Goal: Task Accomplishment & Management: Use online tool/utility

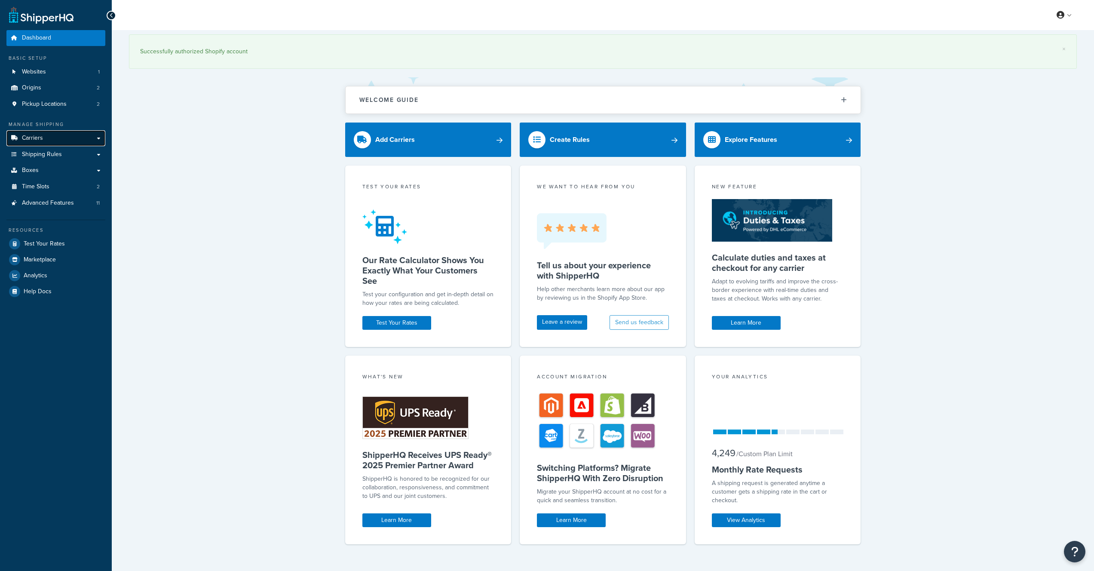
click at [66, 137] on link "Carriers" at bounding box center [55, 138] width 99 height 16
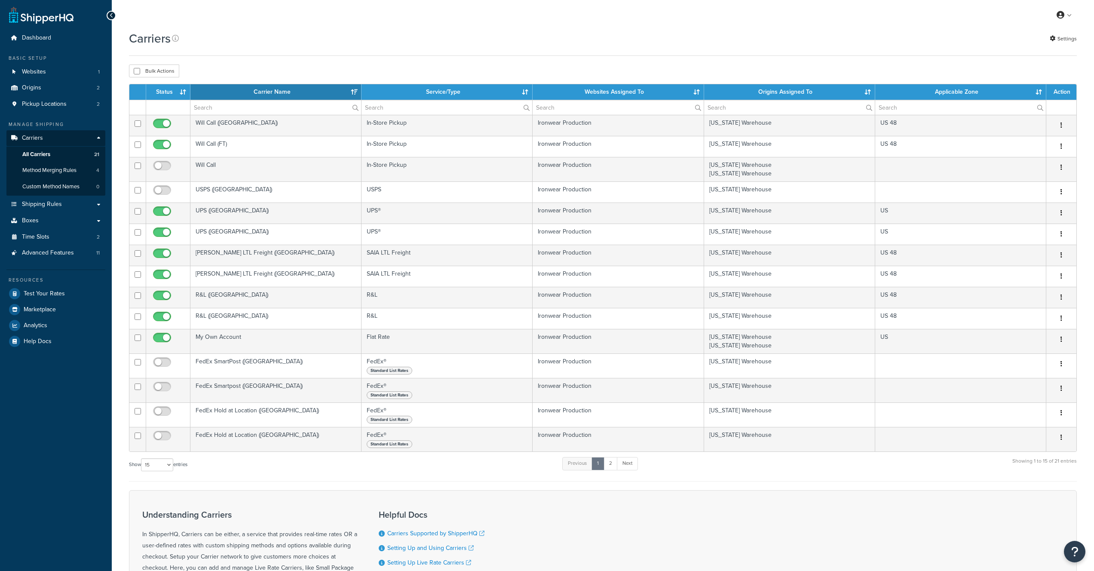
select select "15"
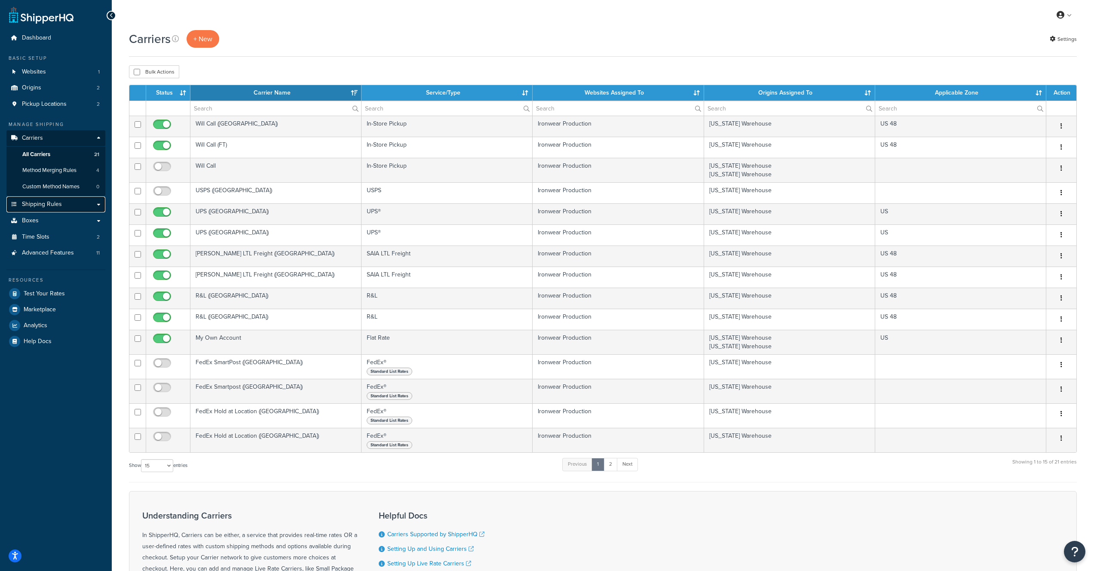
click at [89, 203] on link "Shipping Rules" at bounding box center [55, 205] width 99 height 16
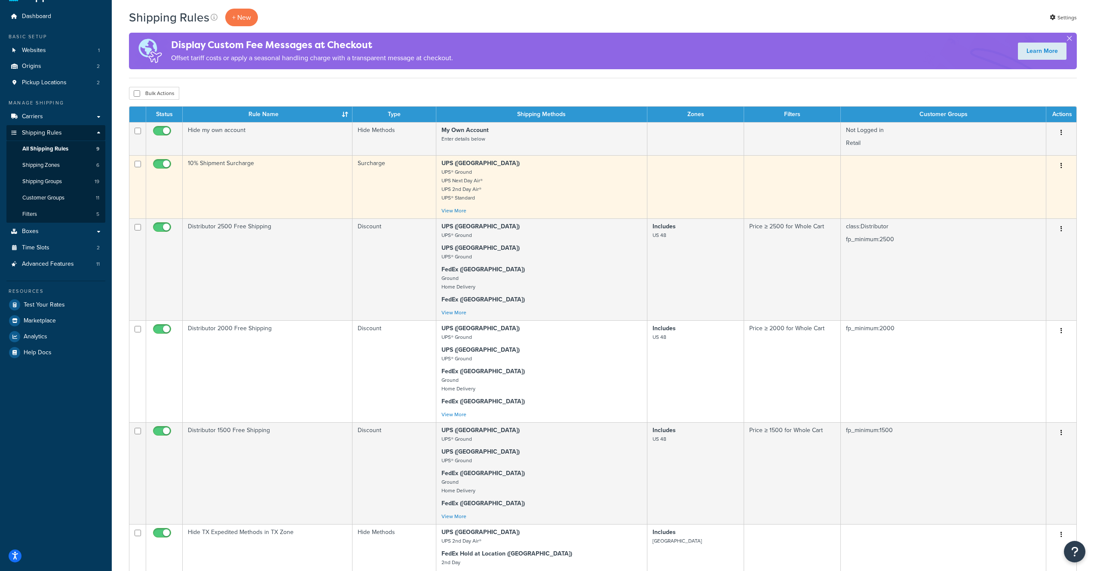
scroll to position [27, 0]
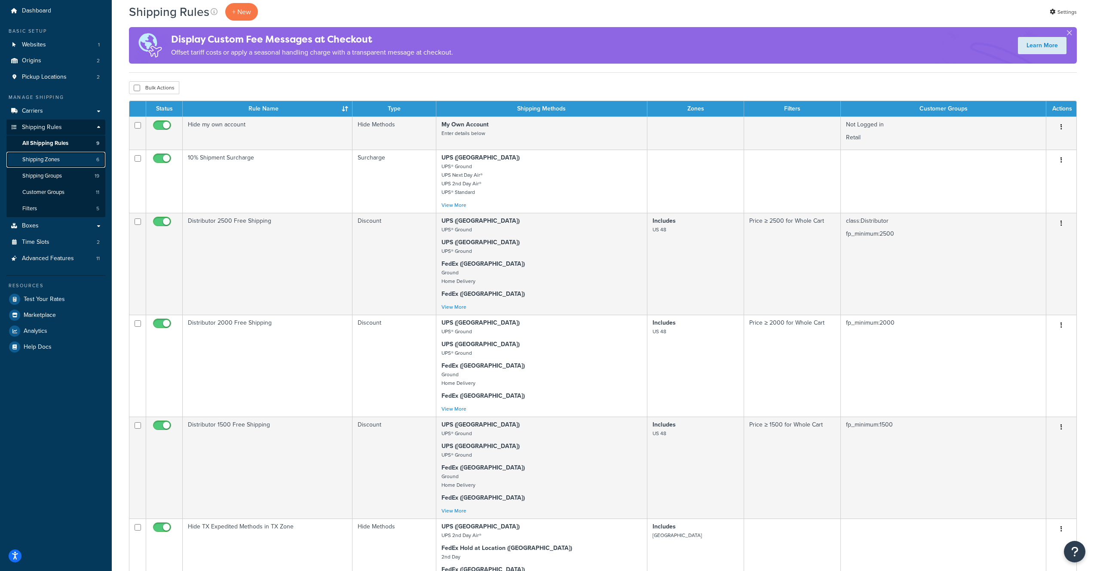
click at [42, 162] on span "Shipping Zones" at bounding box center [40, 159] width 37 height 7
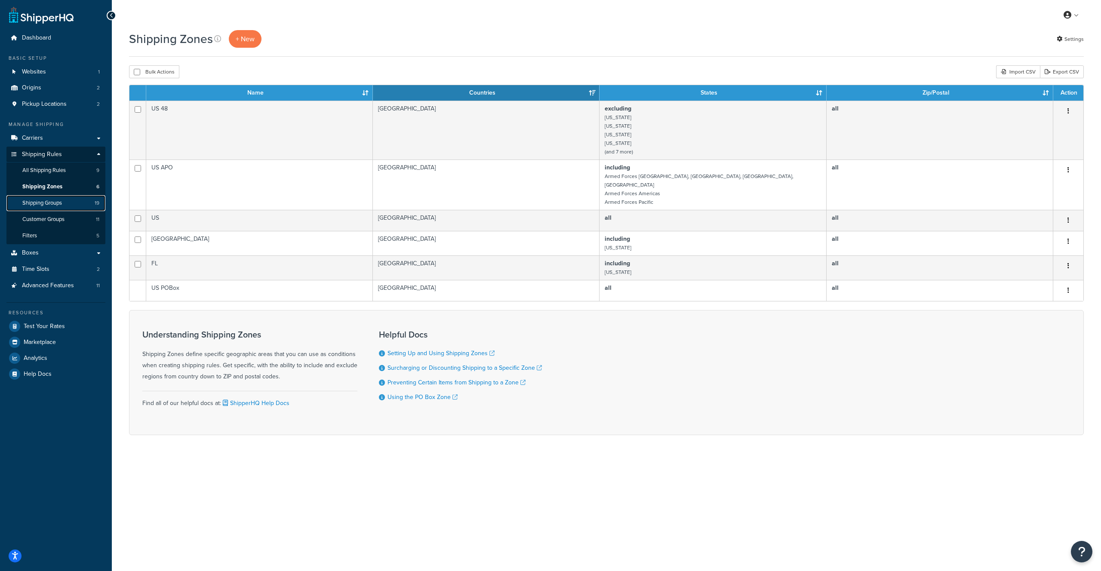
click at [60, 200] on span "Shipping Groups" at bounding box center [42, 203] width 40 height 7
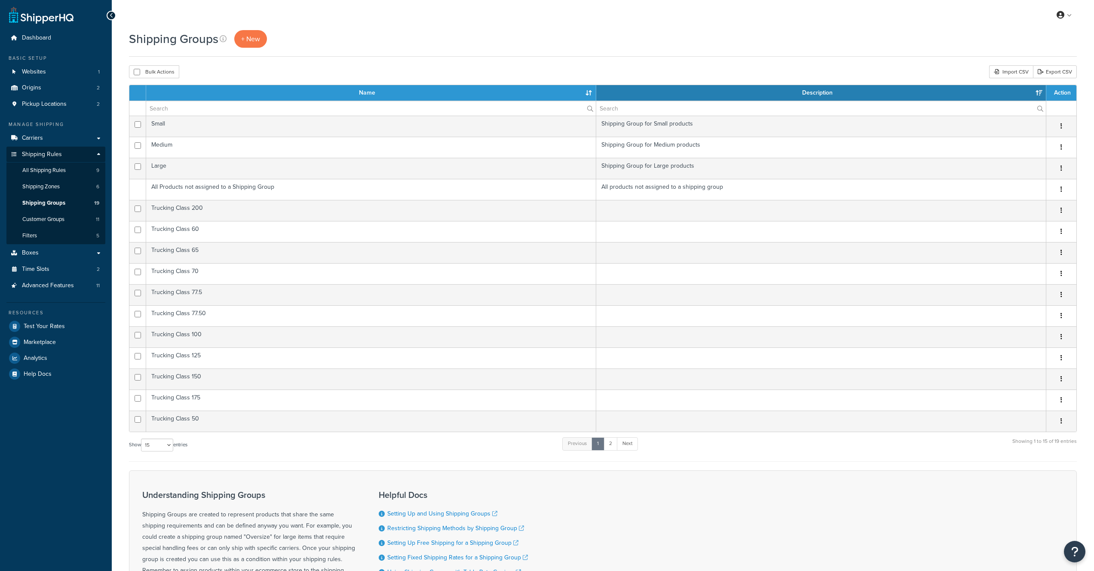
select select "15"
click at [57, 221] on span "Customer Groups" at bounding box center [43, 219] width 42 height 7
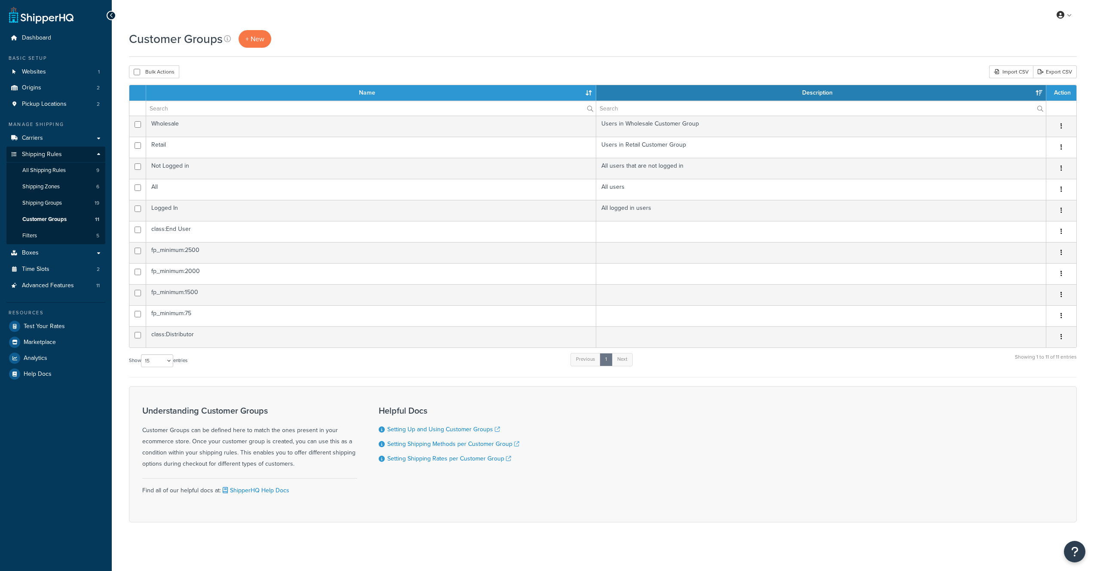
select select "15"
click at [61, 200] on span "Shipping Groups" at bounding box center [42, 203] width 40 height 7
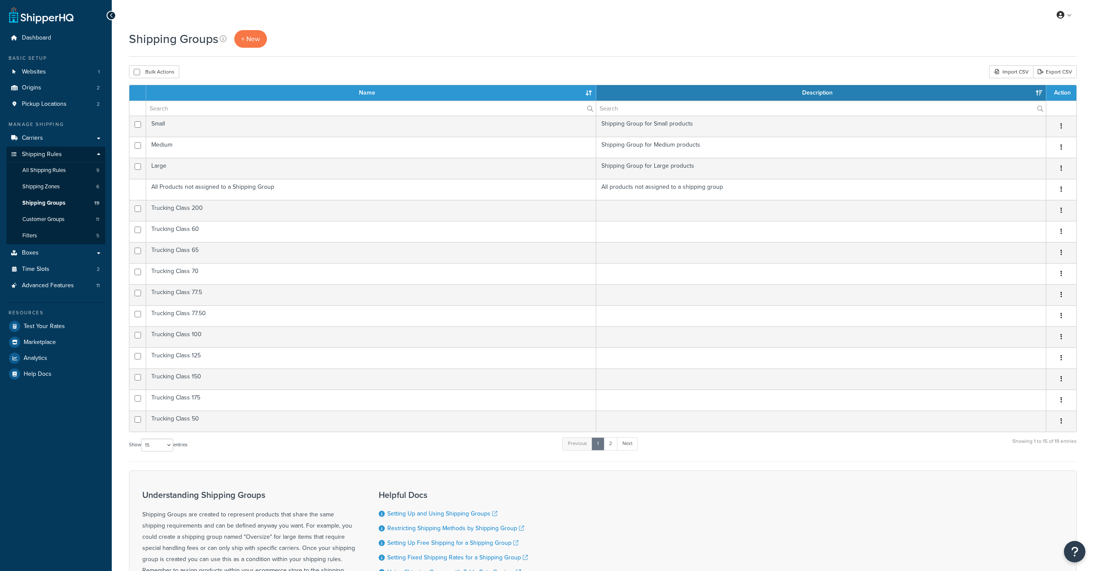
select select "15"
click at [52, 188] on span "Shipping Zones" at bounding box center [40, 186] width 37 height 7
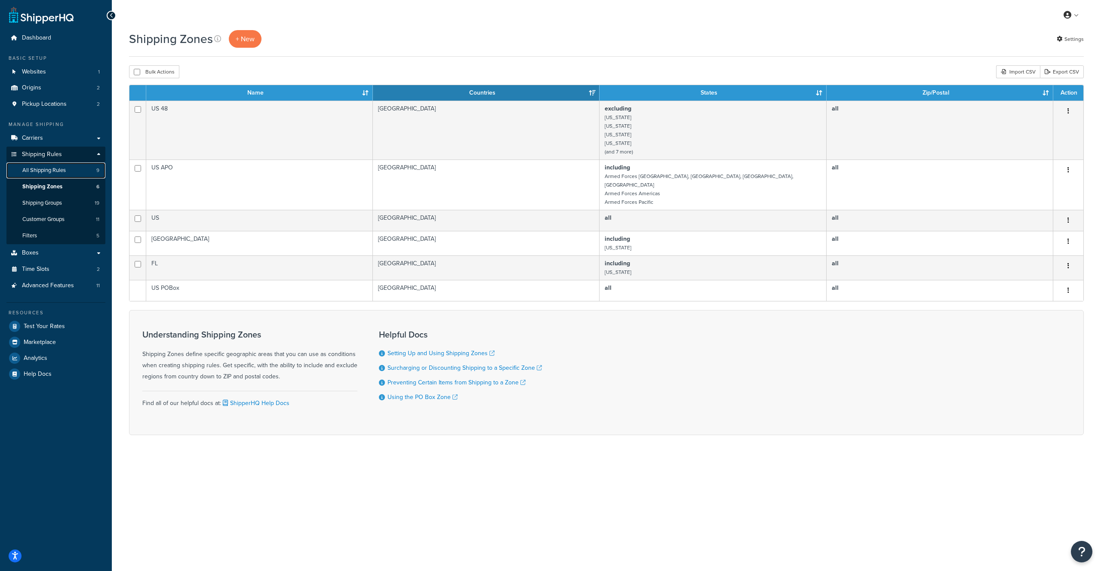
click at [60, 173] on span "All Shipping Rules" at bounding box center [43, 170] width 43 height 7
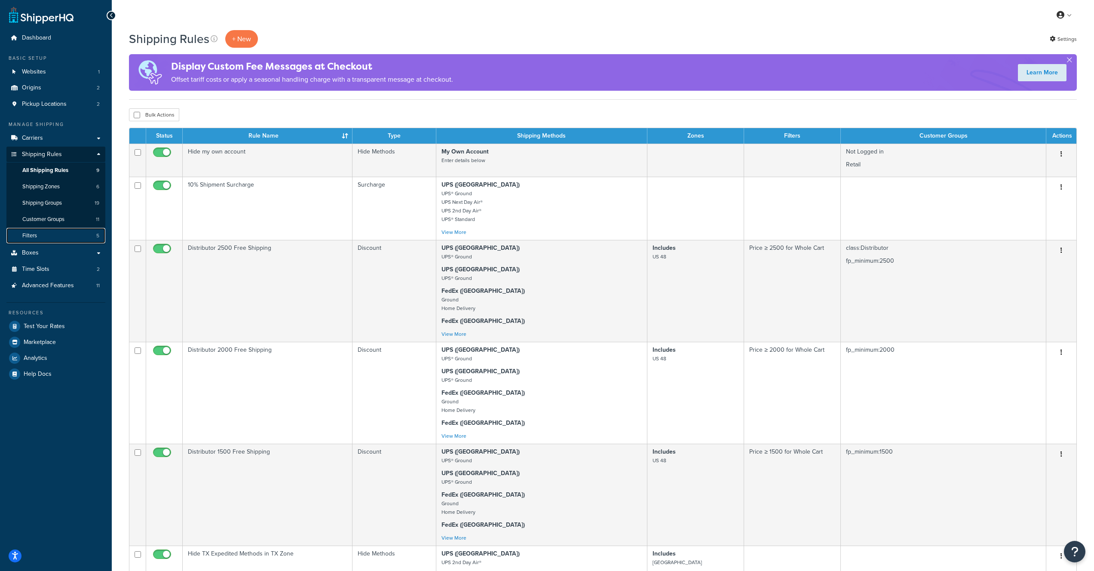
click at [59, 229] on link "Filters 5" at bounding box center [55, 236] width 99 height 16
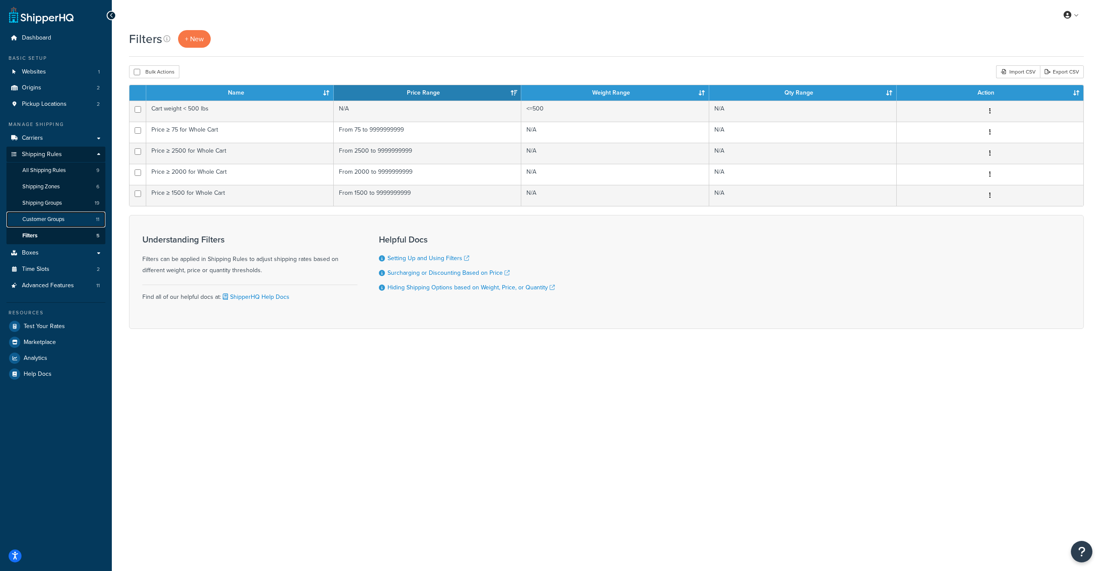
click at [61, 218] on span "Customer Groups" at bounding box center [43, 219] width 42 height 7
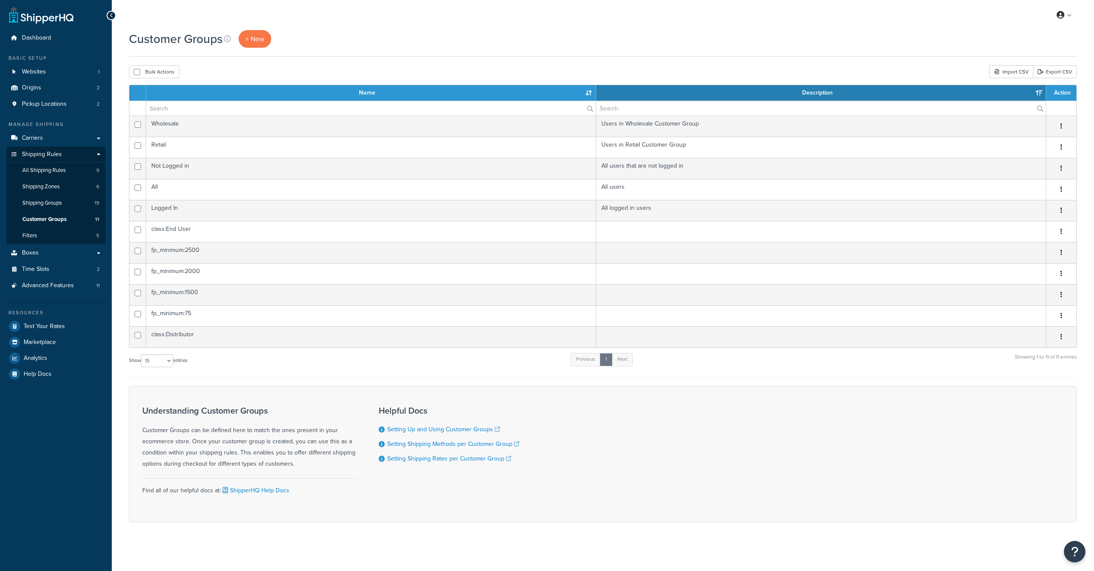
select select "15"
click at [67, 203] on link "Shipping Groups 19" at bounding box center [55, 203] width 99 height 16
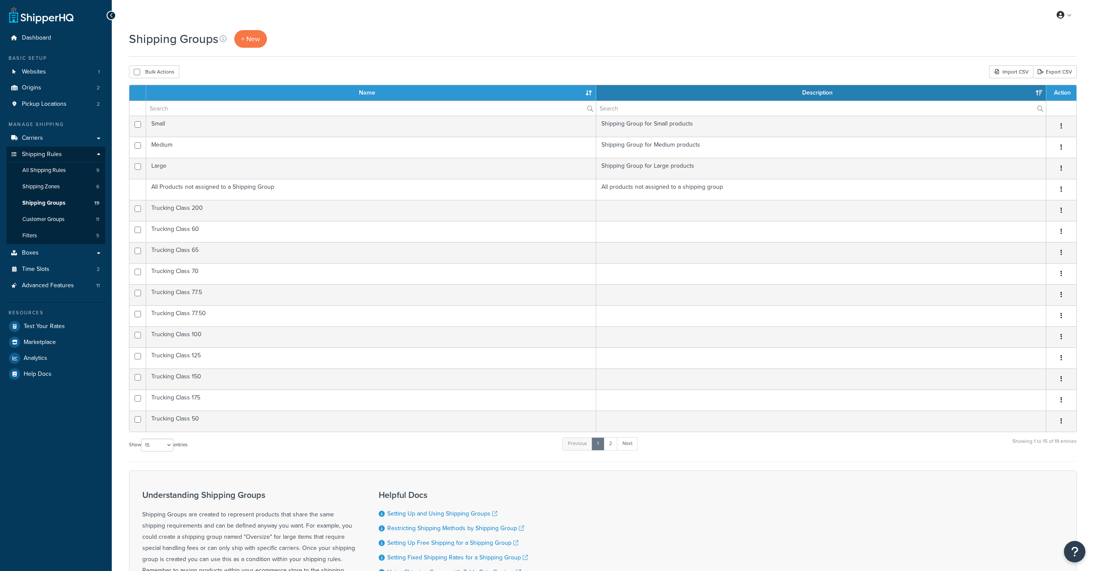
select select "15"
click at [74, 188] on link "Shipping Zones 6" at bounding box center [55, 187] width 99 height 16
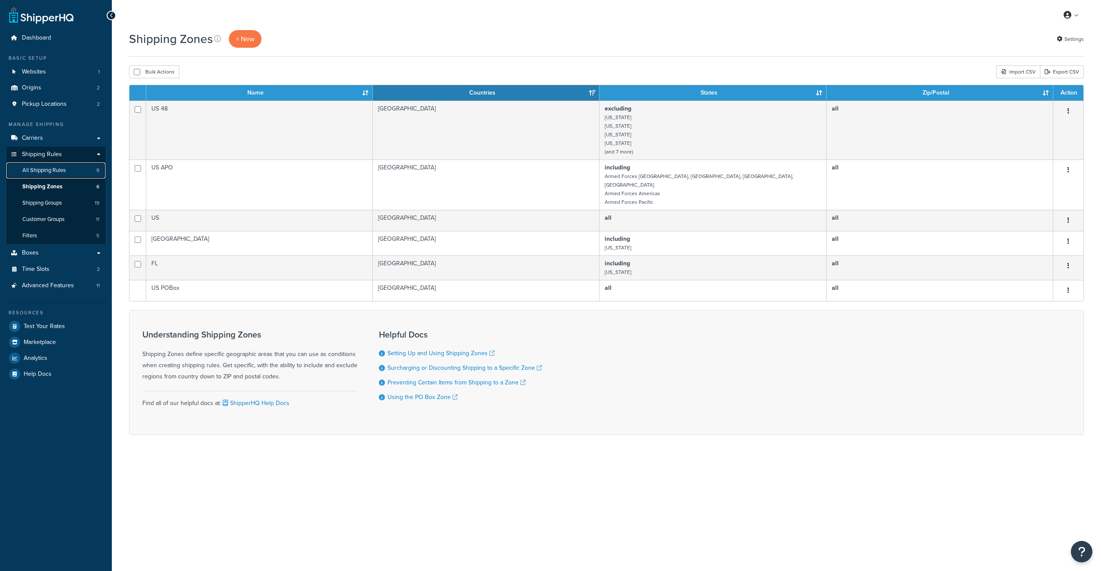
click at [76, 178] on link "All Shipping Rules 9" at bounding box center [55, 171] width 99 height 16
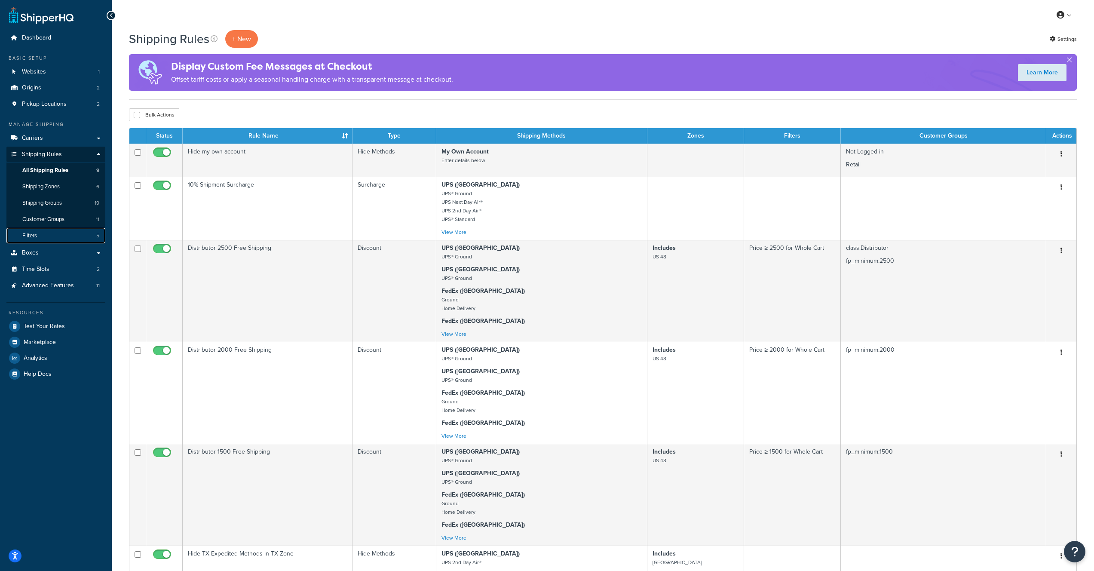
click at [58, 237] on link "Filters 5" at bounding box center [55, 236] width 99 height 16
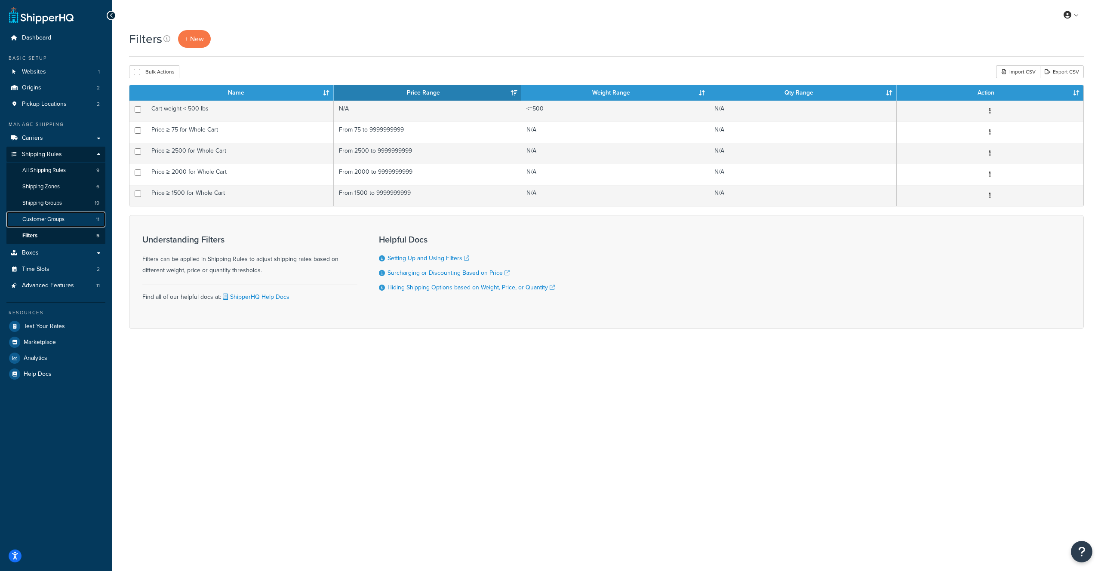
click at [59, 221] on span "Customer Groups" at bounding box center [43, 219] width 42 height 7
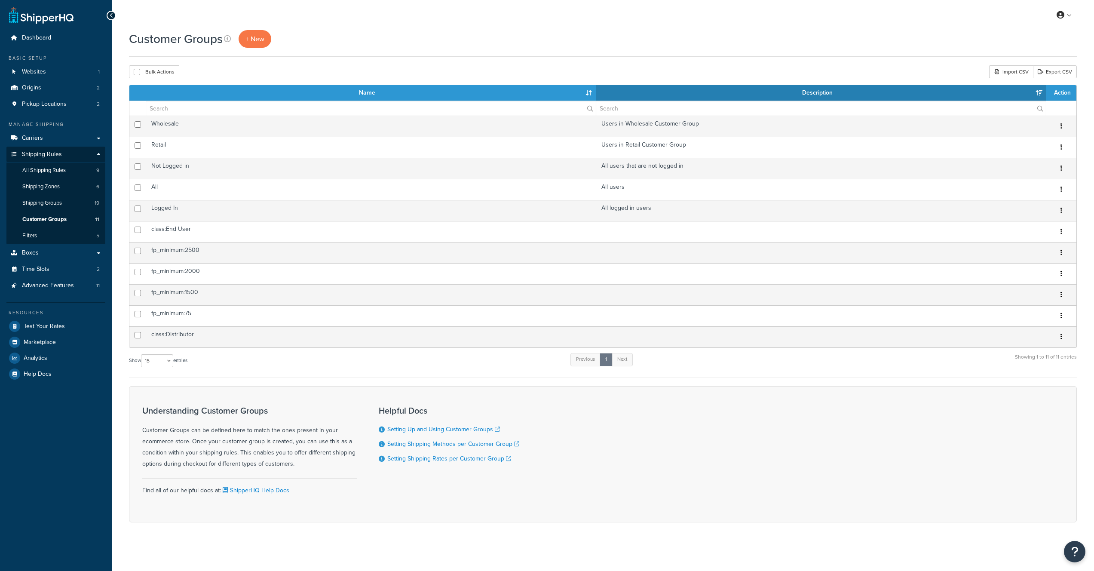
select select "15"
click at [61, 205] on span "Shipping Groups" at bounding box center [42, 203] width 40 height 7
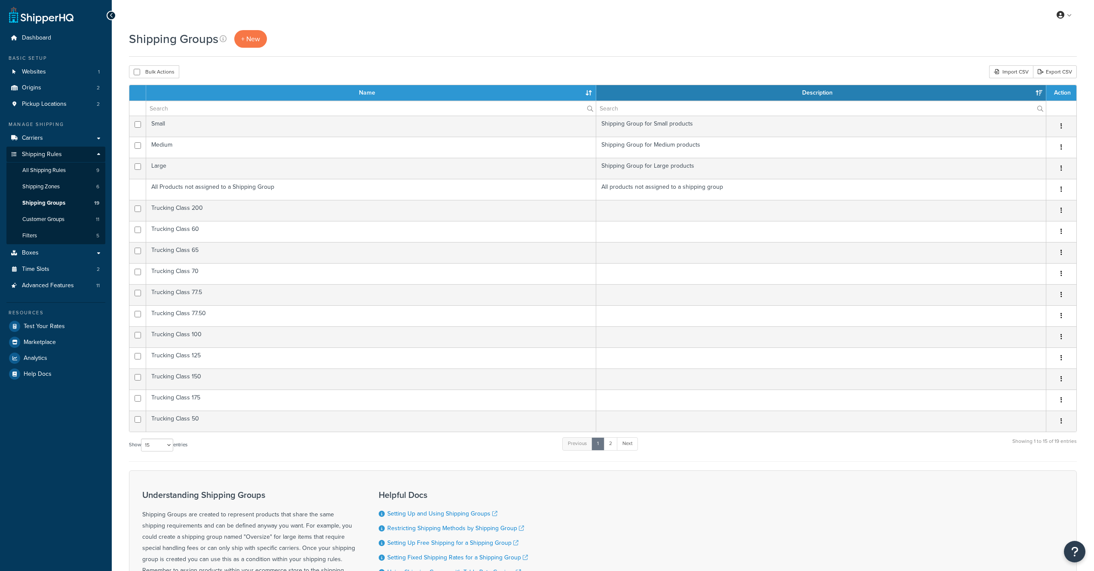
select select "15"
click at [61, 186] on link "Shipping Zones 6" at bounding box center [55, 187] width 99 height 16
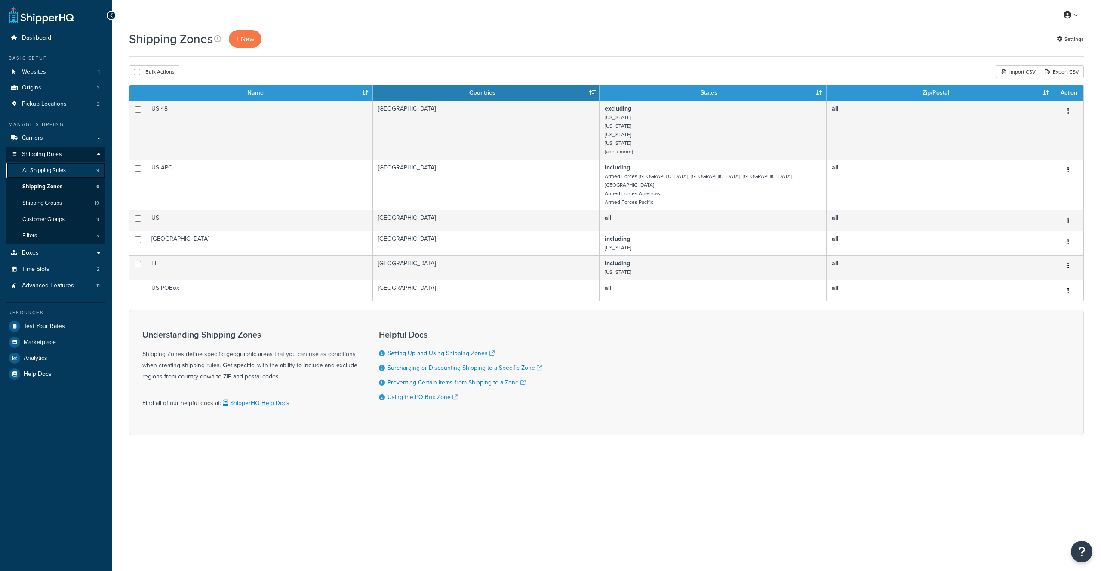
click at [64, 172] on span "All Shipping Rules" at bounding box center [43, 170] width 43 height 7
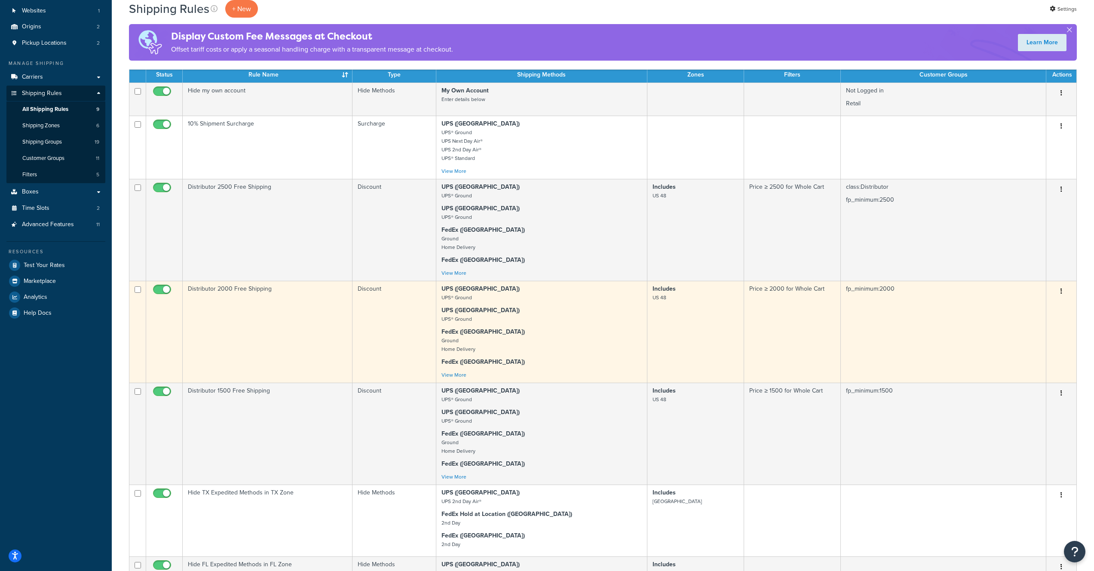
scroll to position [84, 0]
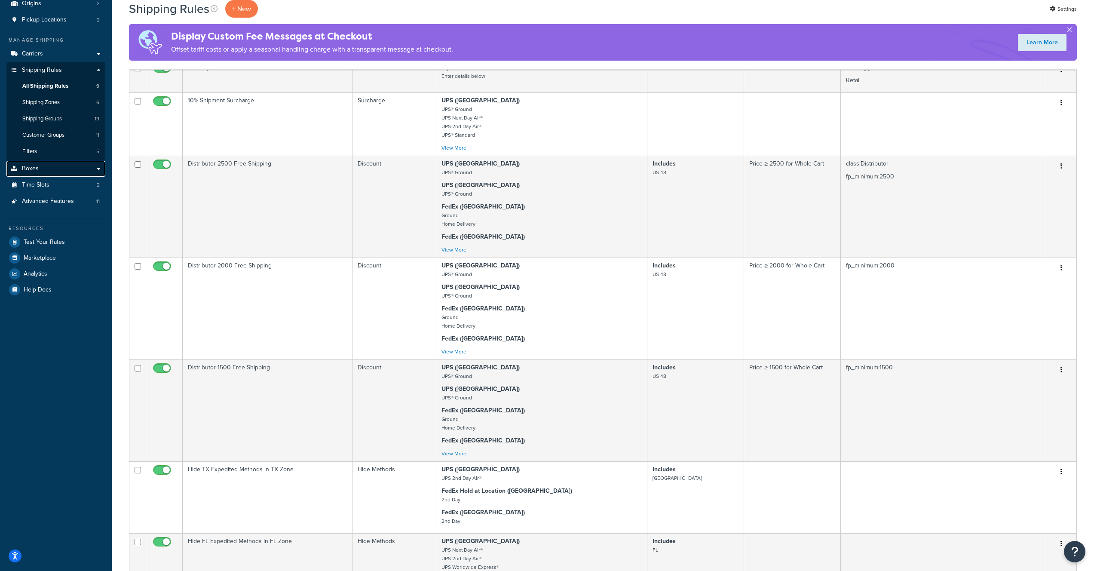
click at [44, 174] on link "Boxes" at bounding box center [55, 169] width 99 height 16
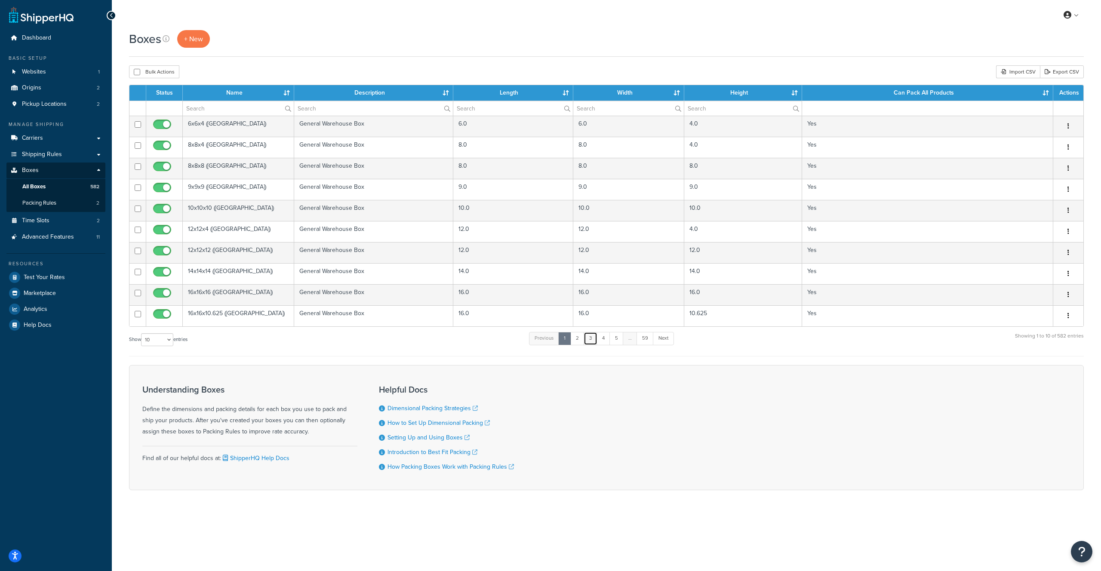
click at [594, 335] on link "3" at bounding box center [591, 338] width 14 height 13
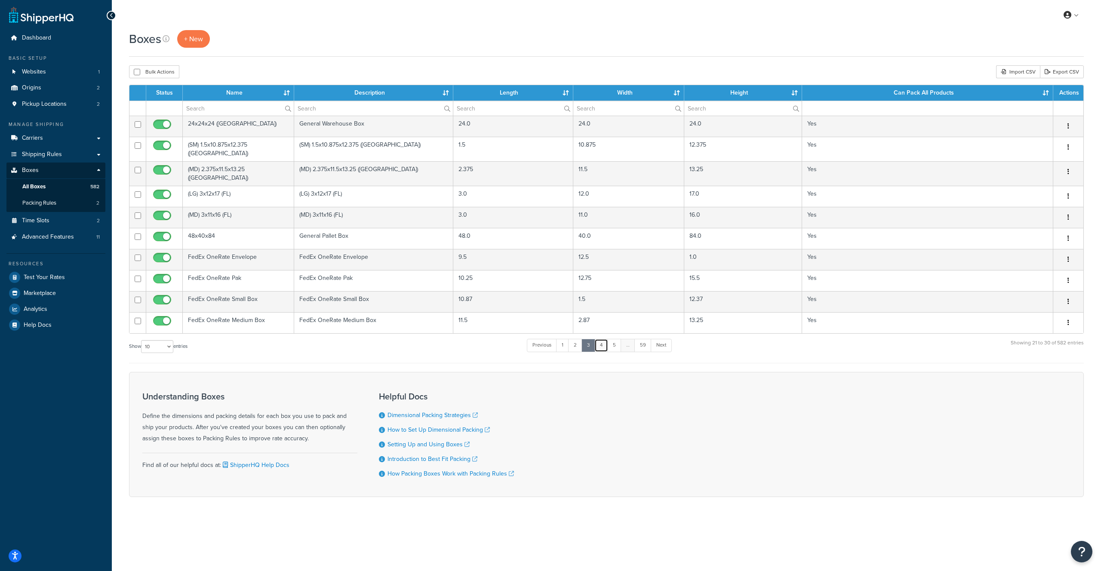
click at [599, 339] on link "4" at bounding box center [601, 345] width 14 height 13
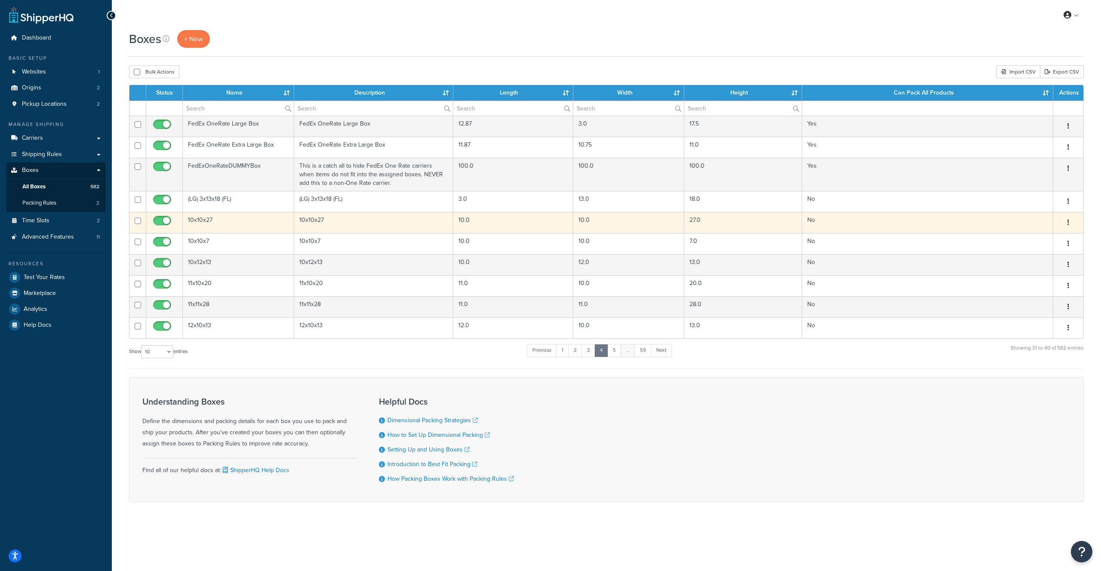
click at [348, 224] on td "10x10x27" at bounding box center [373, 222] width 159 height 21
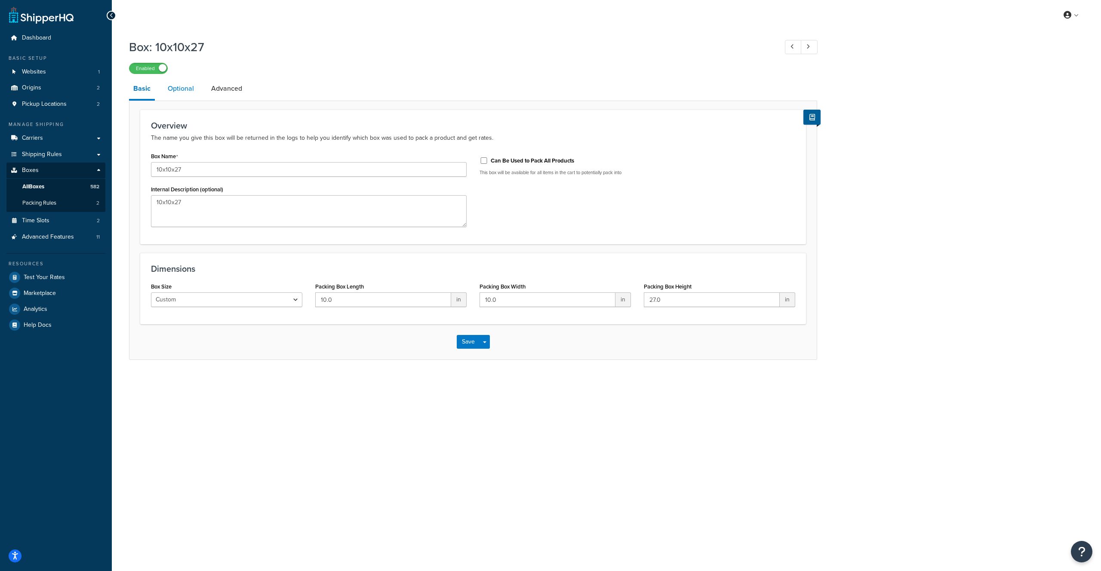
click at [185, 87] on link "Optional" at bounding box center [180, 88] width 35 height 21
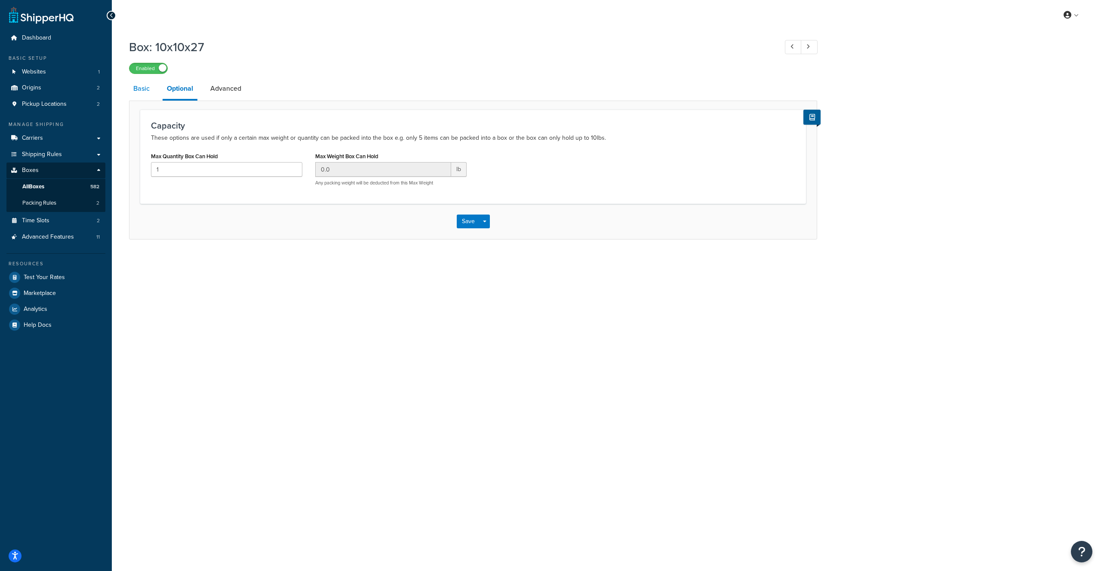
click at [153, 88] on link "Basic" at bounding box center [141, 88] width 25 height 21
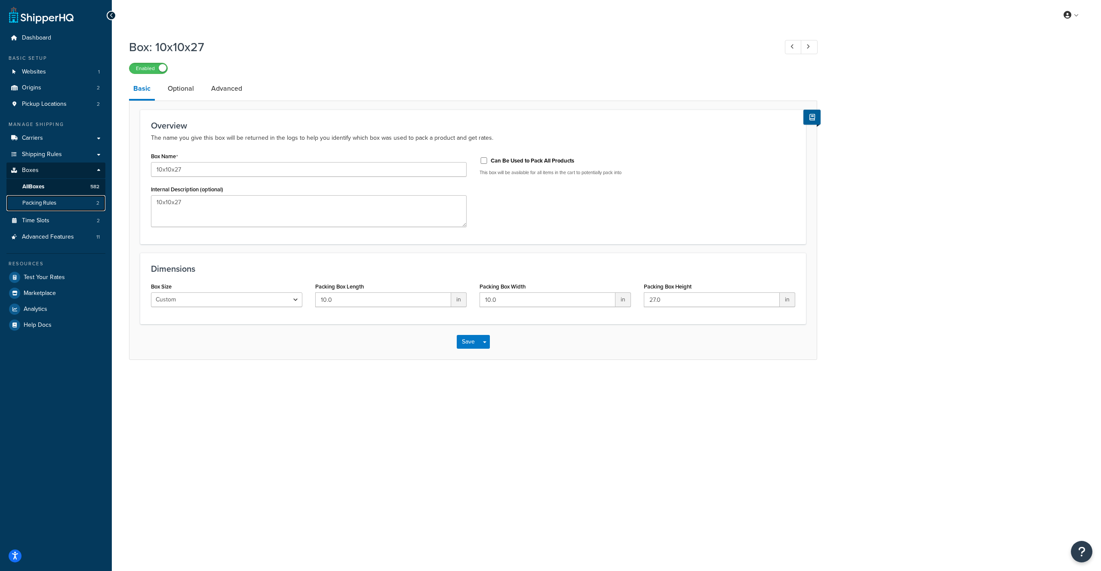
click at [70, 204] on link "Packing Rules 2" at bounding box center [55, 203] width 99 height 16
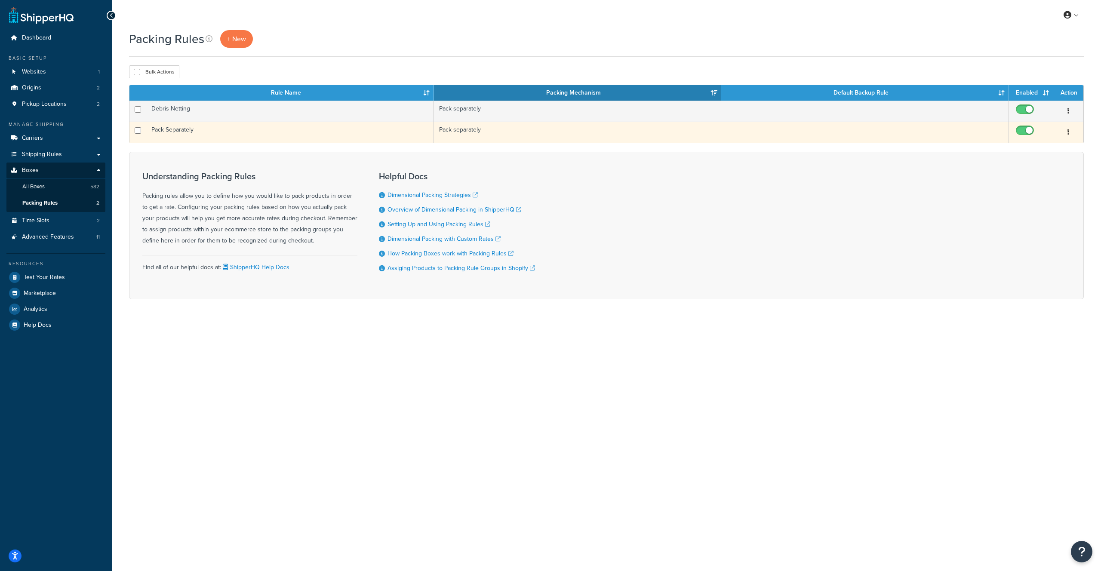
click at [178, 128] on td "Pack Separately" at bounding box center [290, 132] width 288 height 21
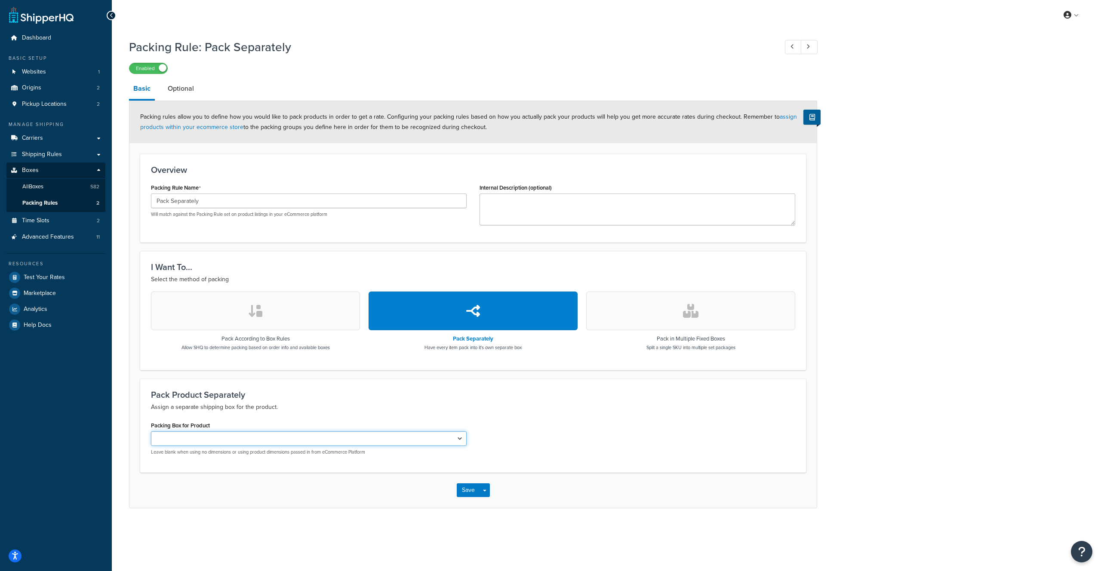
click at [233, 442] on select "(LG) 3x13x18 (FL) 10x10x27 10x10x7 10x12x13 11x10x20 11x11x28 12x10x13 12x11x10…" at bounding box center [309, 438] width 316 height 15
click at [197, 129] on link "assign products within your ecommerce store" at bounding box center [468, 121] width 657 height 19
drag, startPoint x: 206, startPoint y: 203, endPoint x: 143, endPoint y: 203, distance: 63.6
click at [143, 203] on div "Overview Packing Rule Name Pack Separately Will match against the Packing Rule …" at bounding box center [473, 198] width 666 height 89
click at [49, 188] on link "All Boxes 582" at bounding box center [55, 187] width 99 height 16
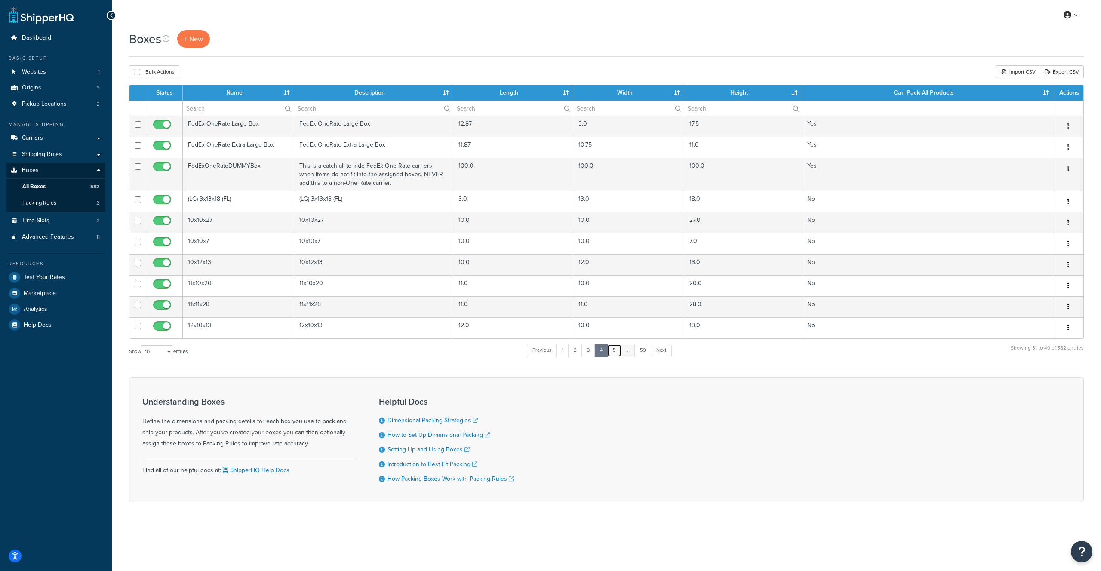
click at [620, 352] on link "5" at bounding box center [614, 350] width 14 height 13
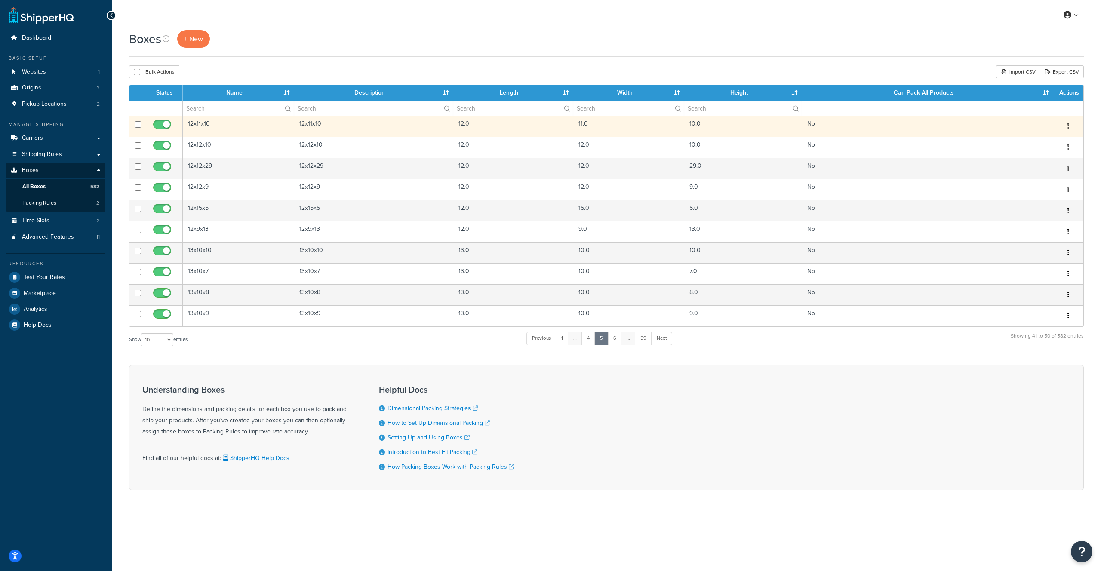
click at [235, 129] on td "12x11x10" at bounding box center [238, 126] width 111 height 21
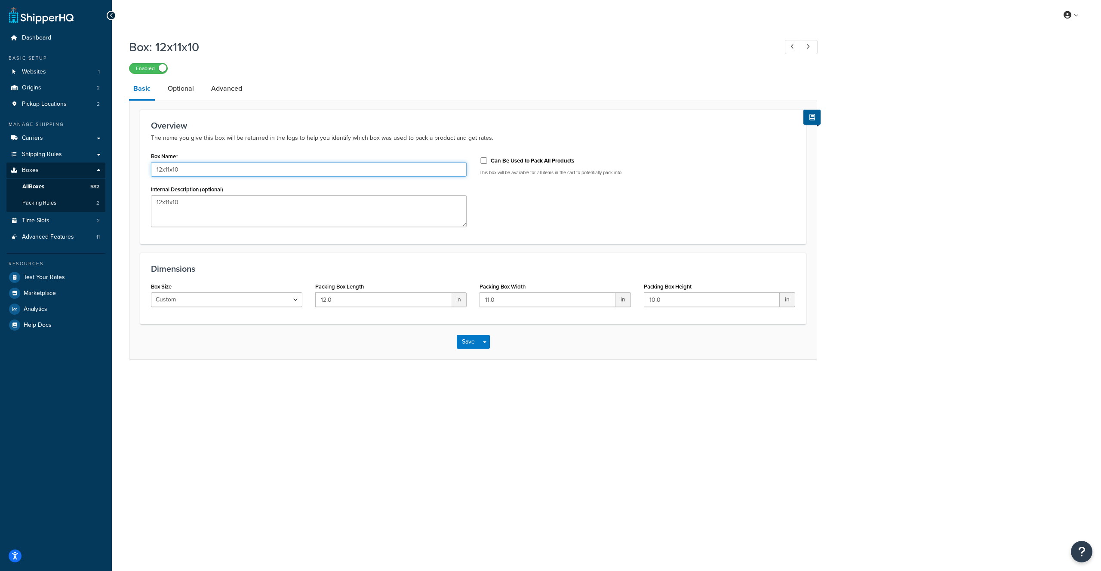
click at [200, 171] on input "12x11x10" at bounding box center [309, 169] width 316 height 15
click at [65, 205] on link "Packing Rules 2" at bounding box center [55, 203] width 99 height 16
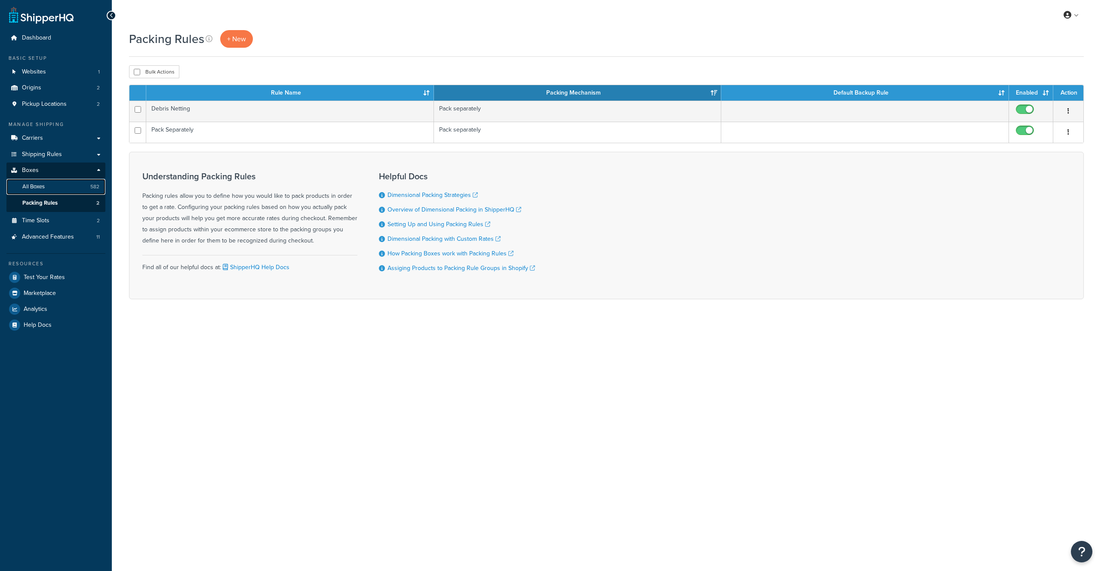
click at [69, 184] on link "All Boxes 582" at bounding box center [55, 187] width 99 height 16
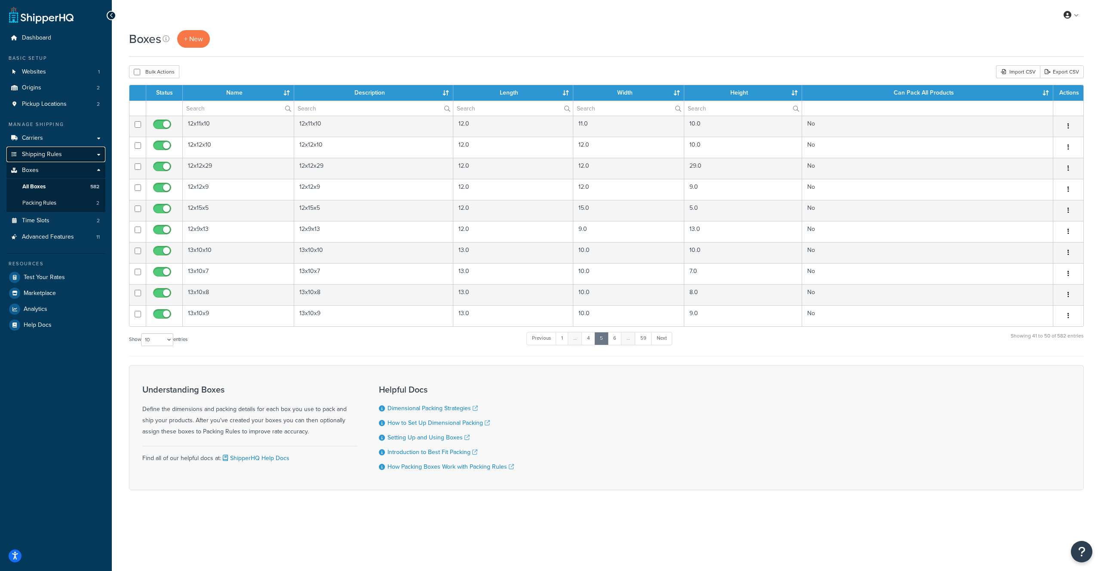
click at [100, 154] on link "Shipping Rules" at bounding box center [55, 155] width 99 height 16
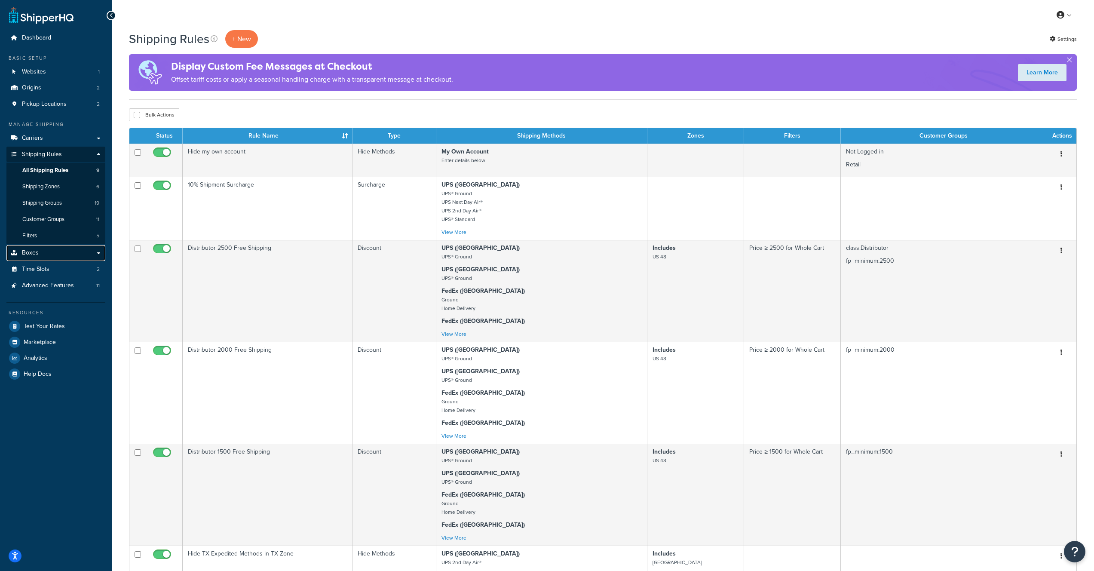
click at [104, 254] on link "Boxes" at bounding box center [55, 253] width 99 height 16
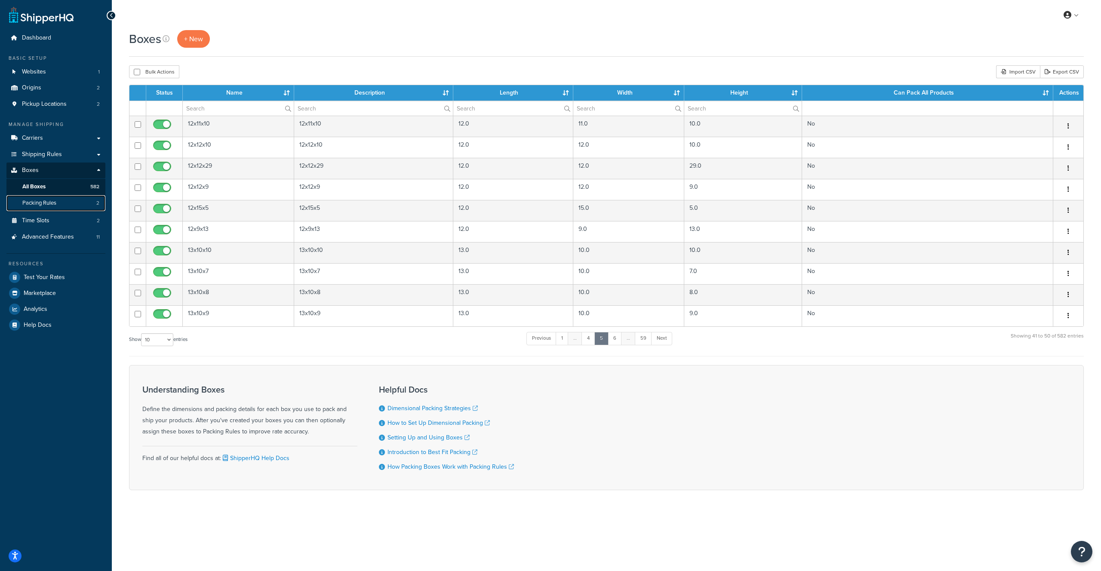
click at [71, 201] on link "Packing Rules 2" at bounding box center [55, 203] width 99 height 16
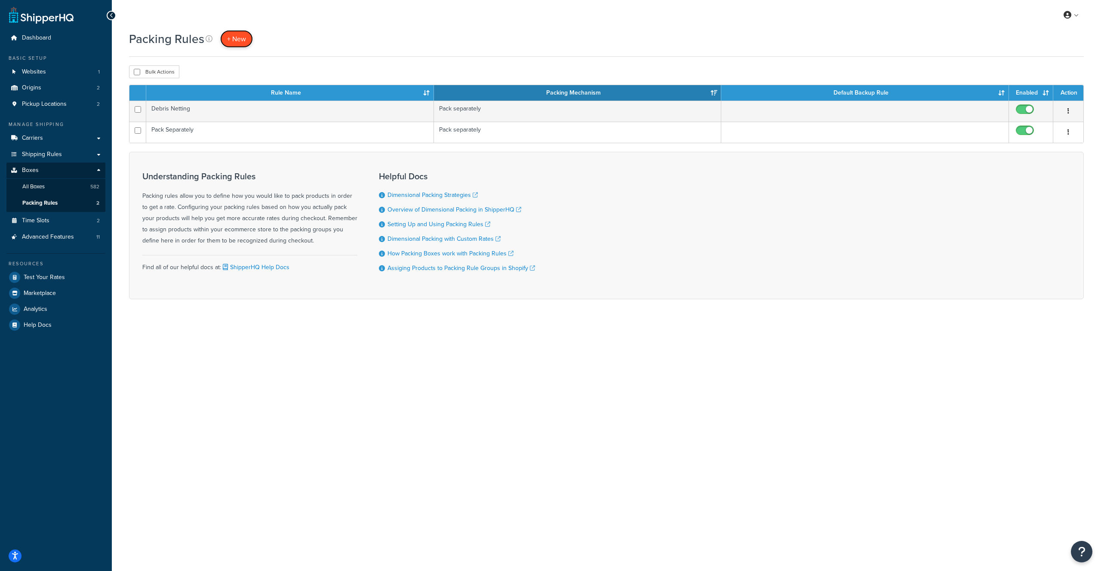
click at [247, 40] on link "+ New" at bounding box center [236, 39] width 33 height 18
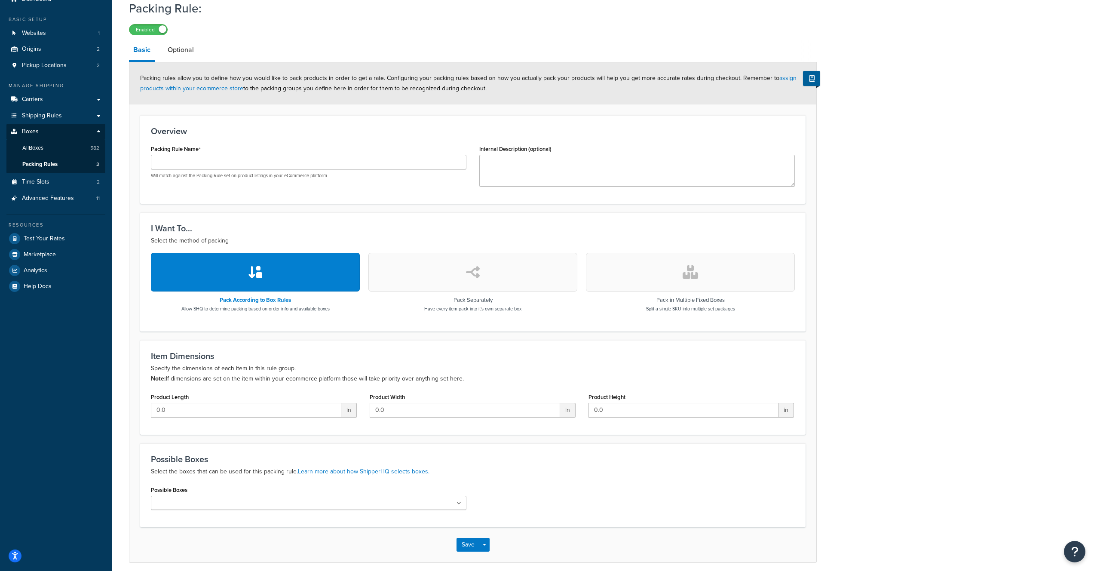
scroll to position [50, 0]
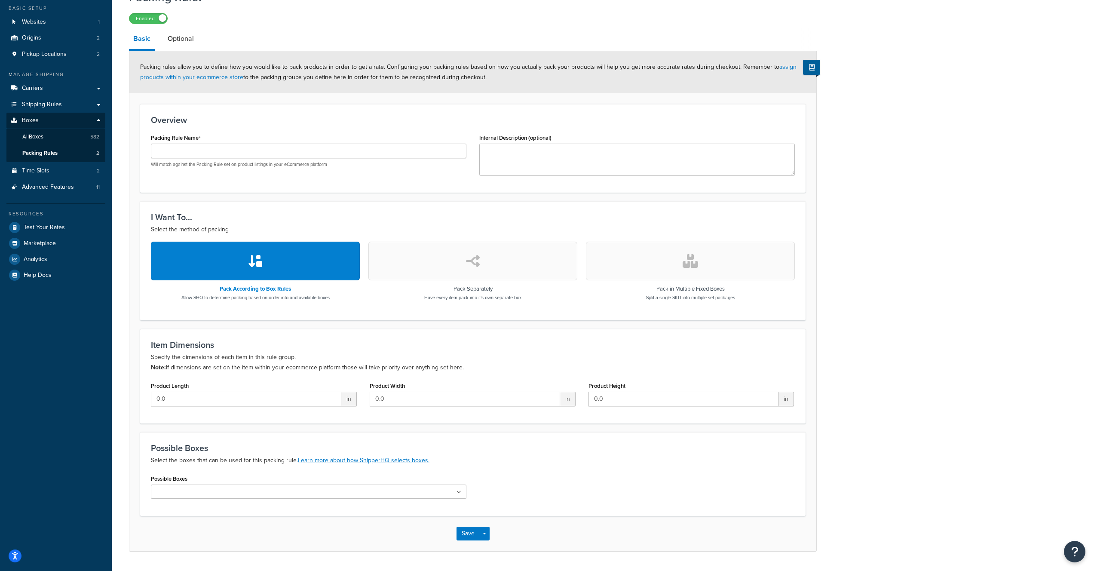
click at [221, 356] on p "Specify the dimensions of each item in this rule group. Note: If dimensions are…" at bounding box center [473, 362] width 644 height 21
click at [262, 365] on p "Specify the dimensions of each item in this rule group. Note: If dimensions are…" at bounding box center [473, 362] width 644 height 21
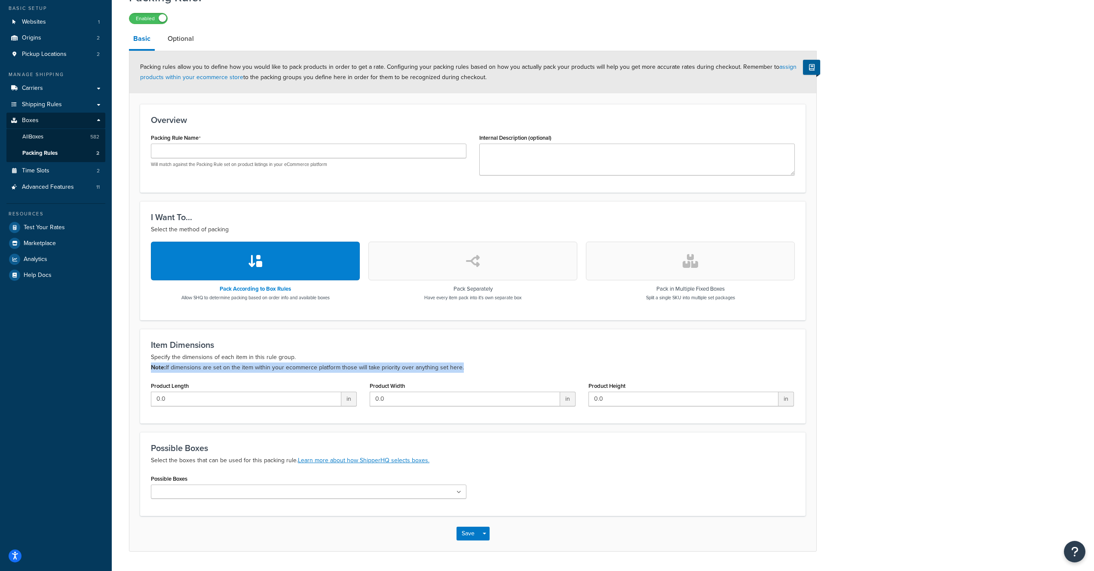
click at [262, 365] on p "Specify the dimensions of each item in this rule group. Note: If dimensions are…" at bounding box center [473, 362] width 644 height 21
click at [441, 298] on p "Have every item pack into it's own separate box" at bounding box center [472, 297] width 97 height 7
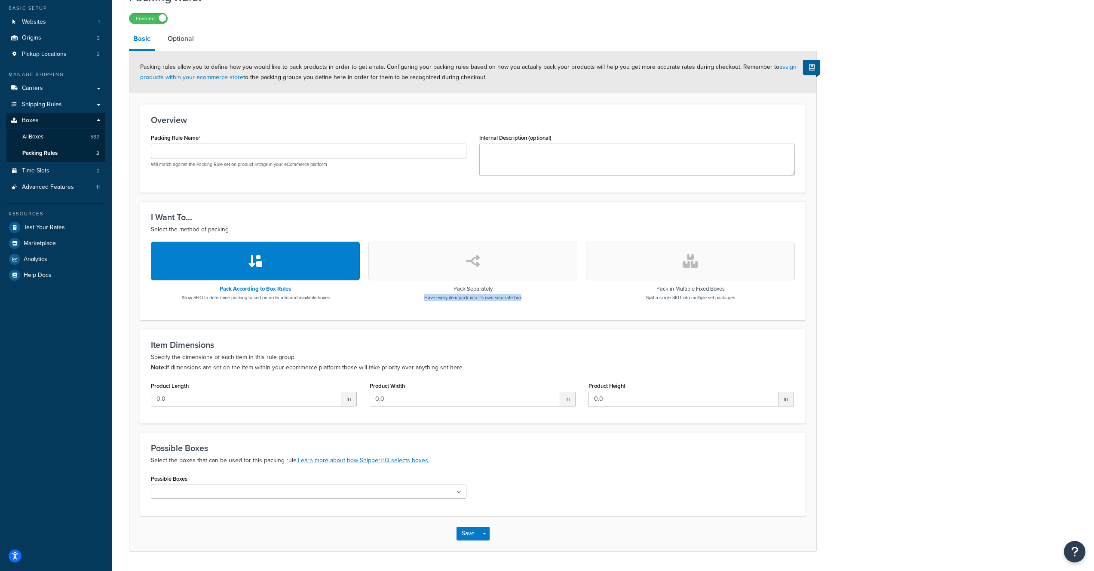
click at [441, 298] on p "Have every item pack into it's own separate box" at bounding box center [472, 297] width 97 height 7
click at [725, 297] on p "Split a single SKU into multiple set packages" at bounding box center [690, 297] width 89 height 7
click at [179, 31] on link "Optional" at bounding box center [180, 38] width 35 height 21
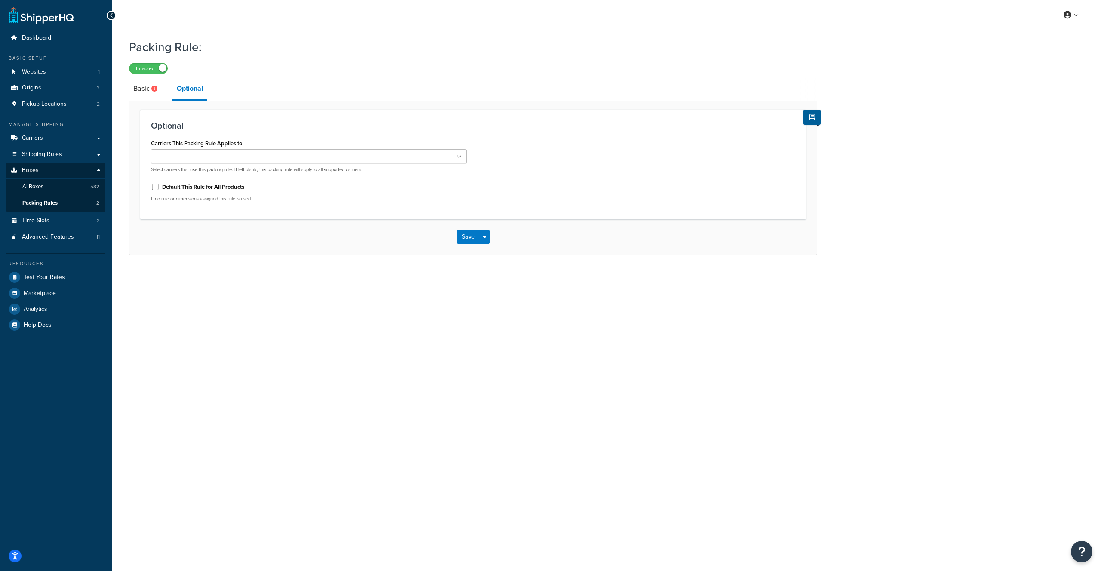
click at [225, 154] on ul at bounding box center [309, 156] width 316 height 14
click at [221, 120] on div "Optional Carriers This Packing Rule Applies to USPS ([GEOGRAPHIC_DATA]) UPS ([G…" at bounding box center [473, 165] width 666 height 110
click at [138, 88] on link "Basic" at bounding box center [146, 88] width 35 height 21
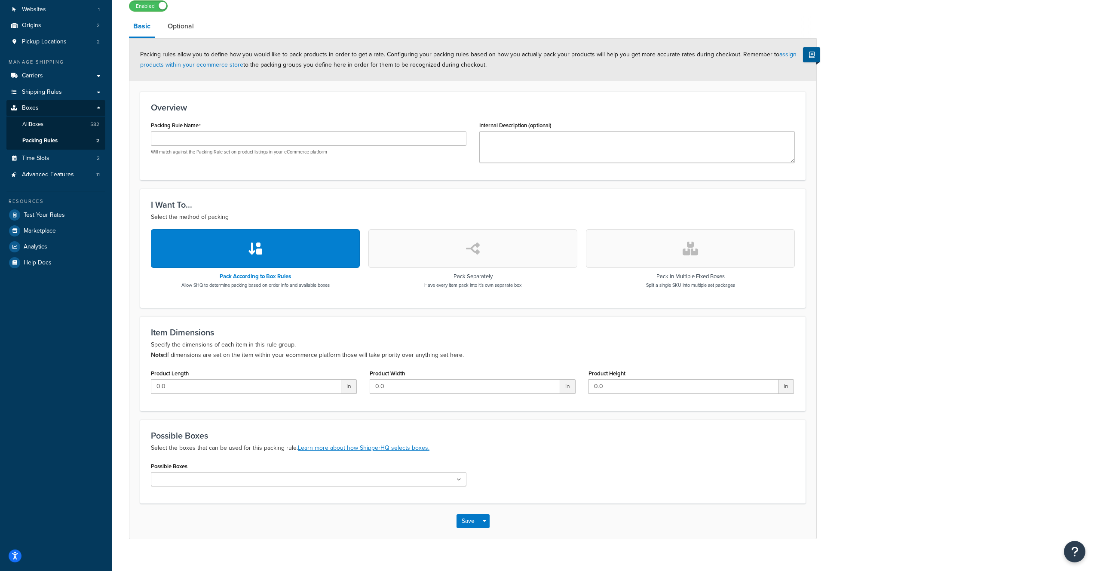
scroll to position [74, 0]
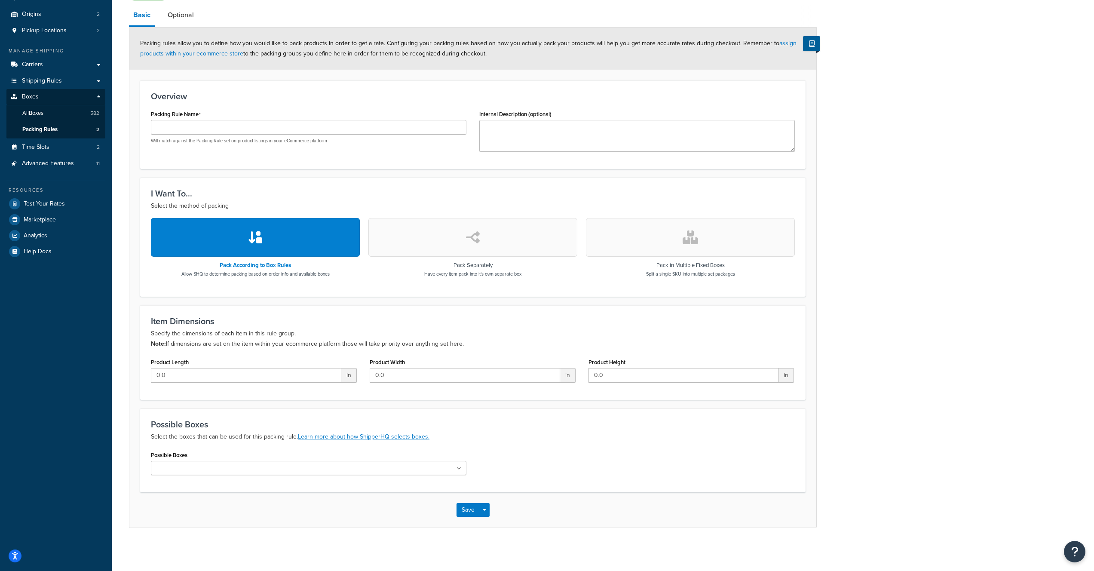
click at [200, 470] on input "Possible Boxes" at bounding box center [192, 468] width 76 height 9
